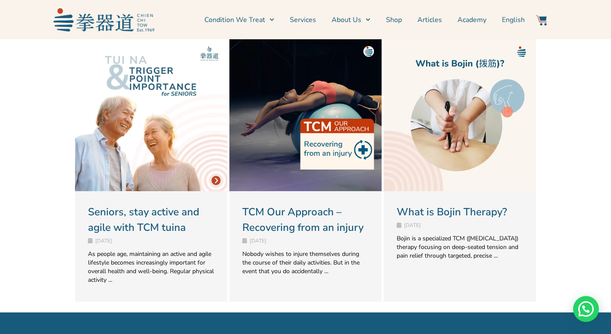
scroll to position [1911, 0]
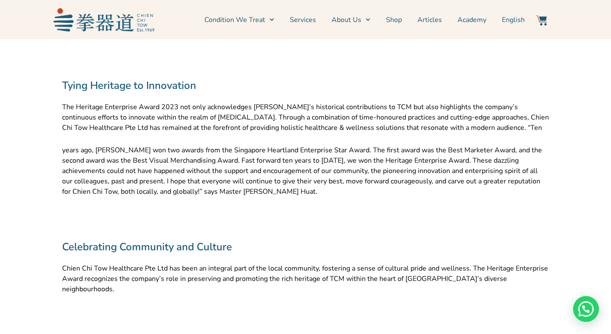
scroll to position [680, 0]
drag, startPoint x: 61, startPoint y: 105, endPoint x: 174, endPoint y: 107, distance: 112.6
click at [174, 107] on div "Tying Heritage to Innovation The Heritage Enterprise Award 2023 not only acknow…" at bounding box center [306, 154] width 496 height 161
copy p "The Heritage Enterprise Award 2023"
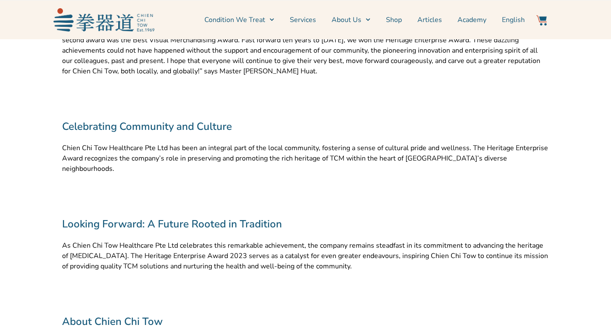
click at [265, 92] on div "Tying Heritage to Innovation The Heritage Enterprise Award 2023 not only acknow…" at bounding box center [305, 33] width 487 height 161
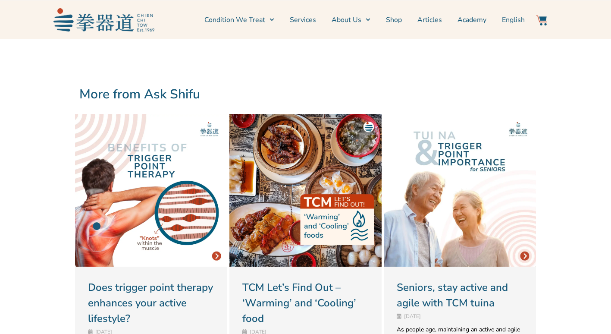
scroll to position [1601, 0]
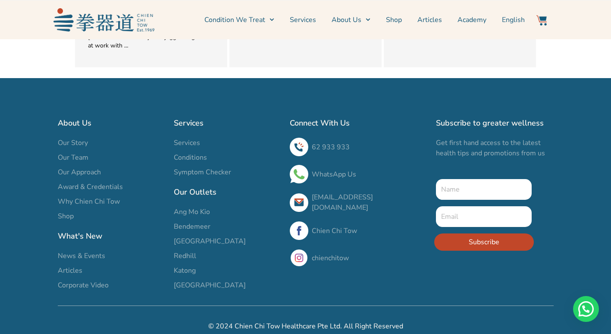
click at [71, 265] on span "Articles" at bounding box center [70, 270] width 25 height 10
click at [65, 182] on span "Award & Credentials" at bounding box center [90, 187] width 65 height 10
click at [22, 126] on section "About Us Our Story Our Team Our Approach Award & Credentials Why Chien Chi Tow …" at bounding box center [305, 204] width 611 height 182
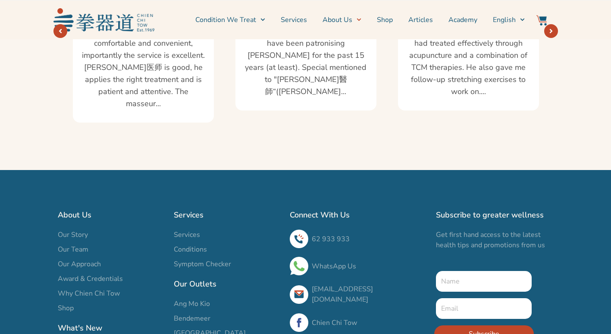
scroll to position [1574, 0]
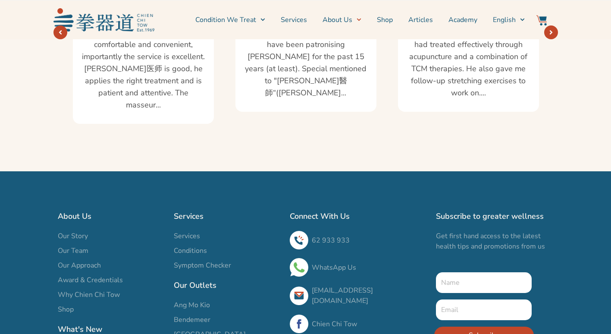
click at [87, 275] on span "Award & Credentials" at bounding box center [90, 280] width 65 height 10
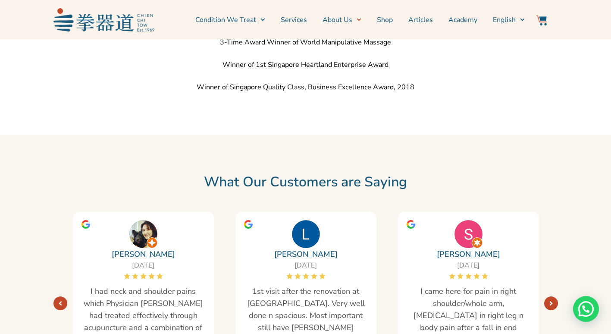
scroll to position [1304, 0]
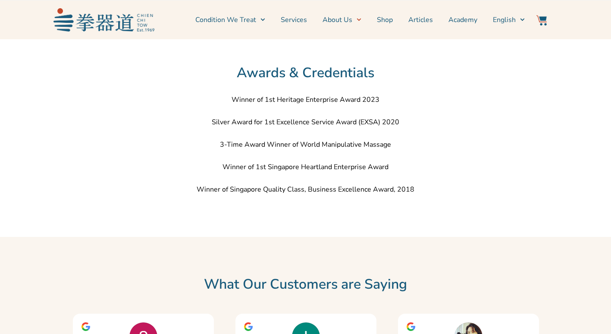
scroll to position [1200, 0]
click at [232, 71] on h2 "Awards & Credentials" at bounding box center [305, 73] width 603 height 17
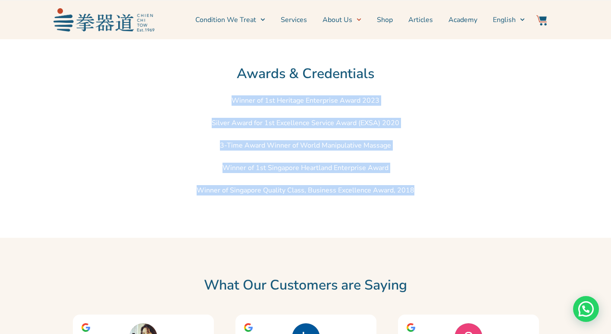
drag, startPoint x: 237, startPoint y: 89, endPoint x: 421, endPoint y: 182, distance: 206.4
click at [421, 182] on div "Awards & Credentials Winner of 1st Heritage Enterprise Award 2023 Silver Award …" at bounding box center [305, 134] width 611 height 207
copy div "Winner of 1st Heritage Enterprise Award 2023 Silver Award for 1st Excellence Se…"
